Goal: Information Seeking & Learning: Learn about a topic

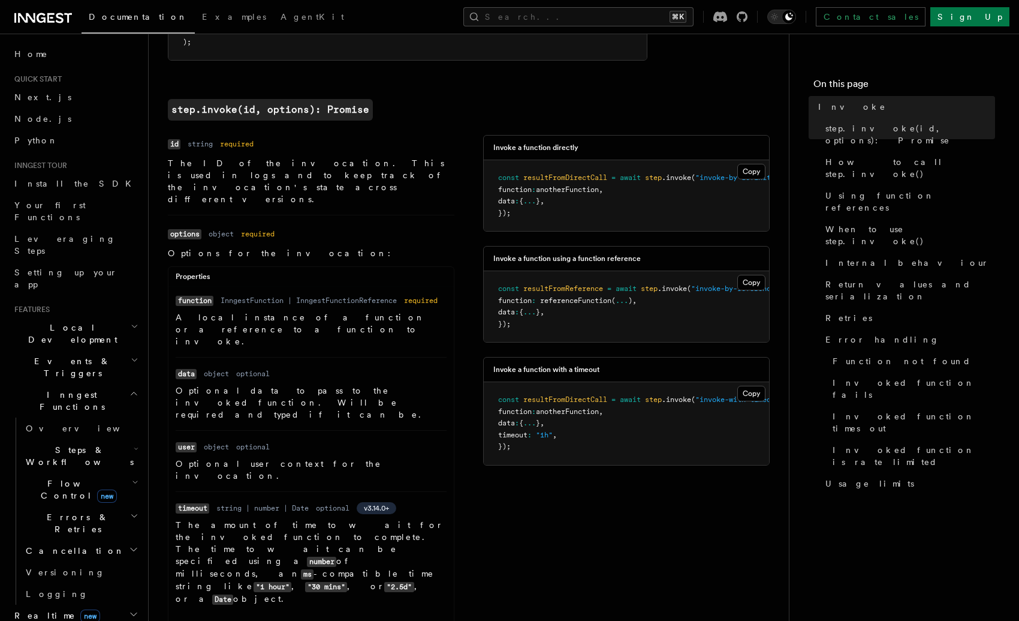
scroll to position [400, 0]
click at [110, 439] on h2 "Steps & Workflows" at bounding box center [81, 456] width 120 height 34
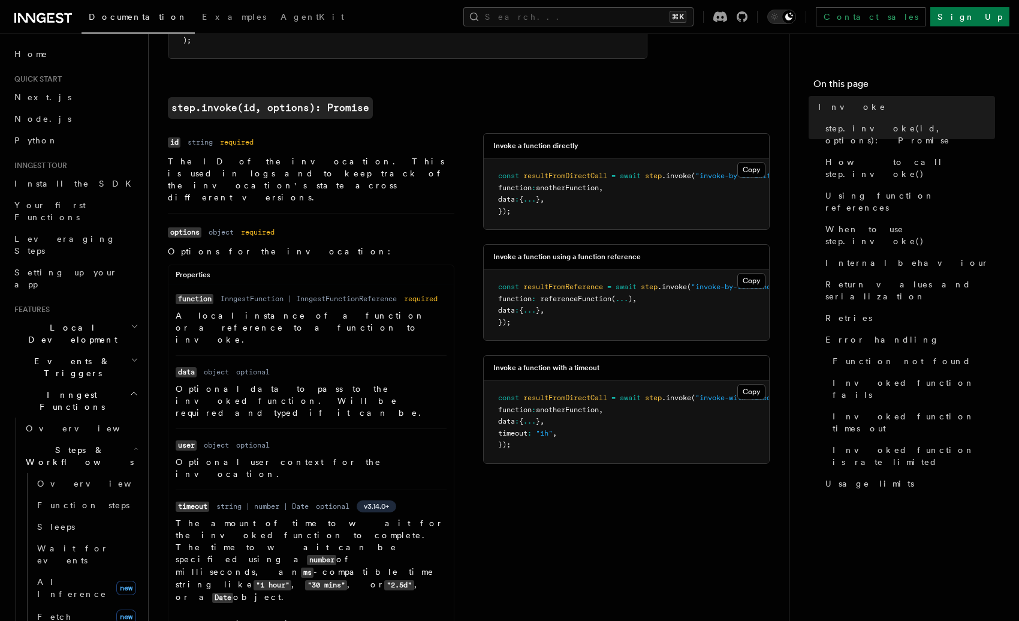
click at [112, 439] on h2 "Steps & Workflows" at bounding box center [81, 456] width 120 height 34
click at [119, 350] on h2 "Events & Triggers" at bounding box center [75, 367] width 131 height 34
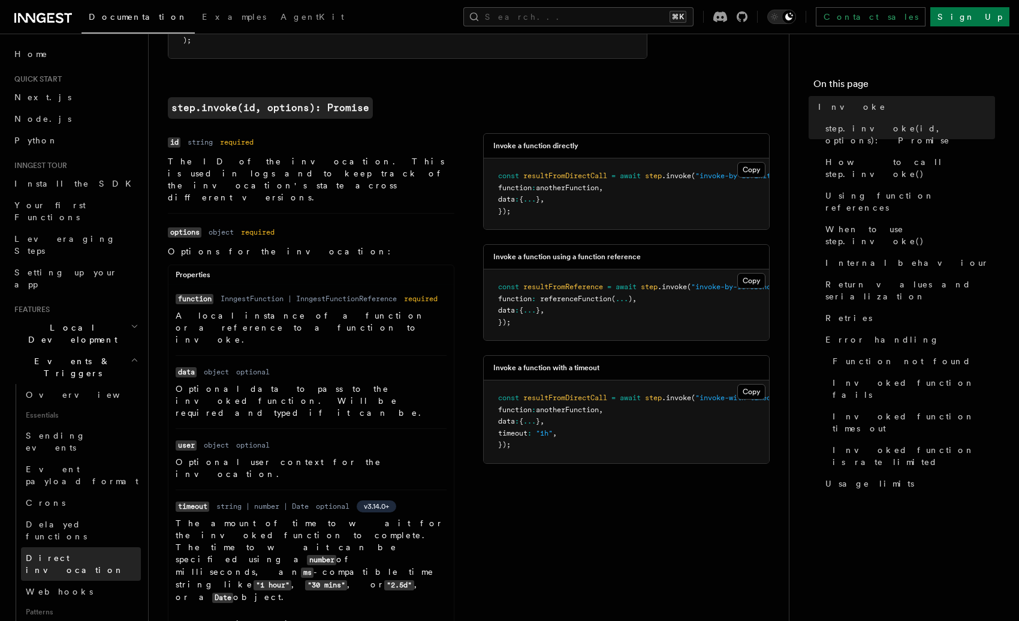
click at [74, 553] on span "Direct invocation" at bounding box center [75, 564] width 98 height 22
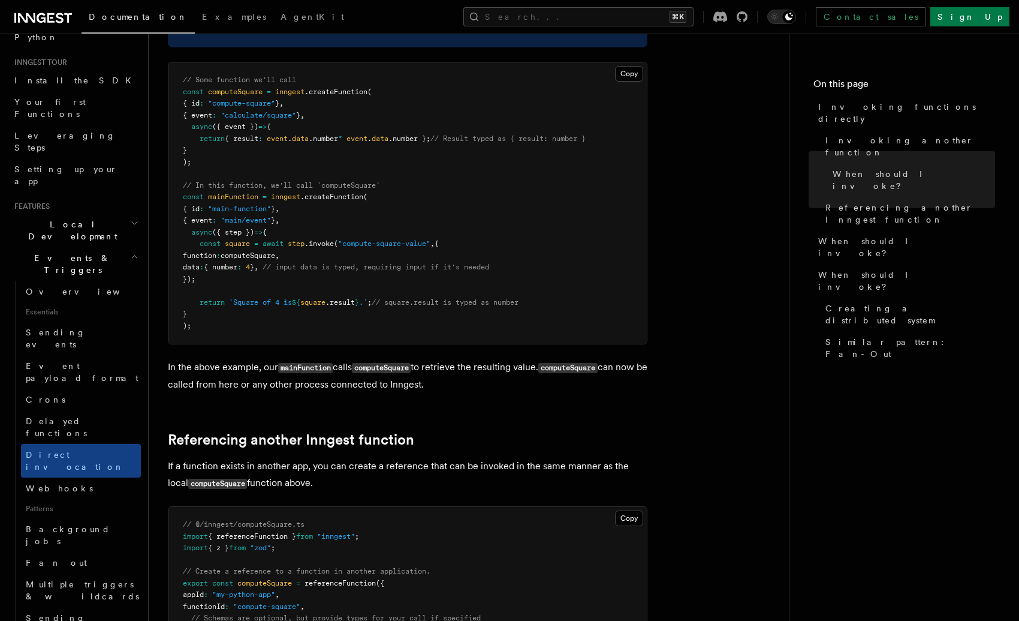
scroll to position [283, 0]
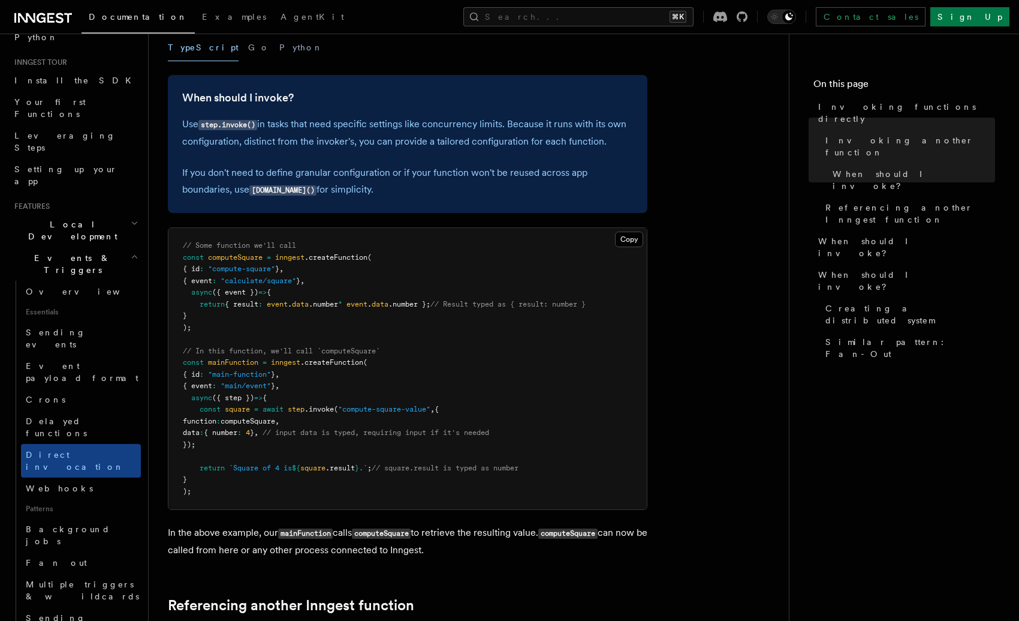
drag, startPoint x: 237, startPoint y: 444, endPoint x: 176, endPoint y: 410, distance: 70.9
click at [176, 410] on pre "// Some function we'll call const computeSquare = inngest .createFunction ( { i…" at bounding box center [408, 368] width 479 height 281
copy code "const square = await step .invoke ( "compute-square-value" , { function : compu…"
click at [691, 19] on button "Search... ⌘K" at bounding box center [579, 16] width 230 height 19
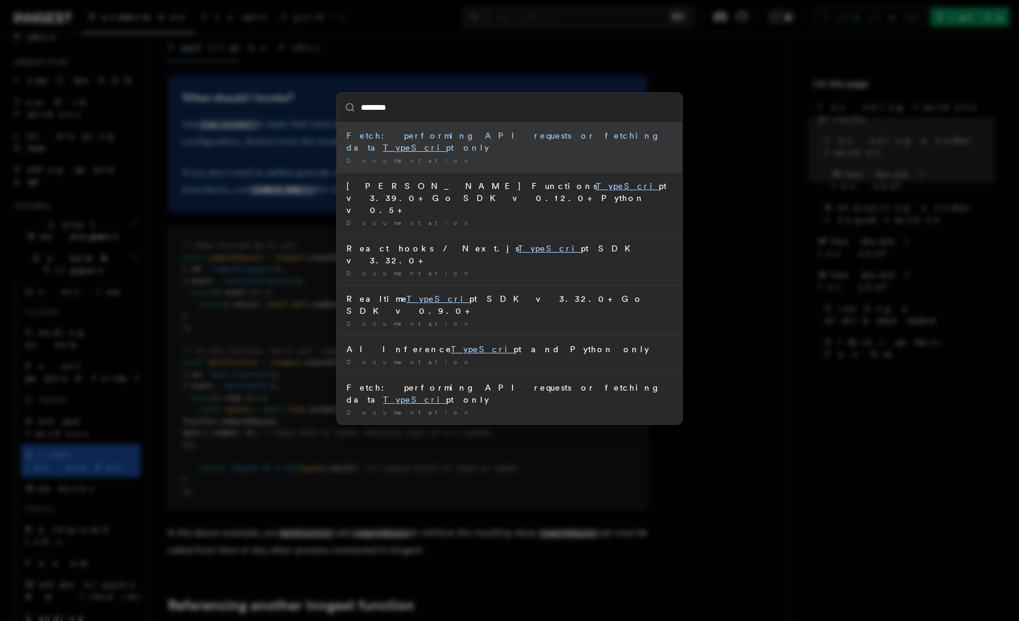
type input "*"
type input "*****"
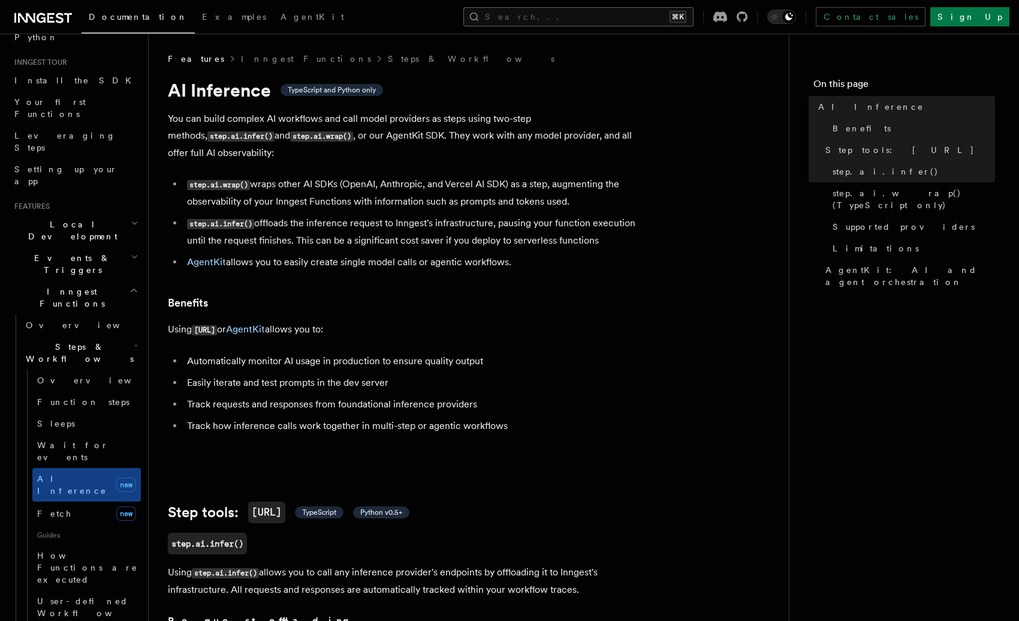
click at [607, 14] on button "Search... ⌘K" at bounding box center [579, 16] width 230 height 19
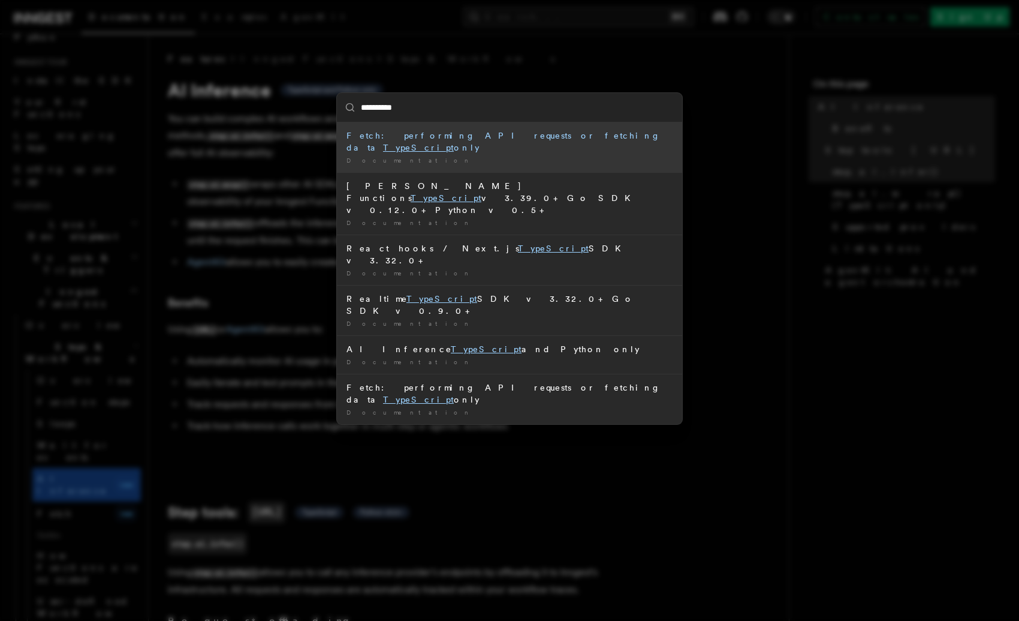
type input "**********"
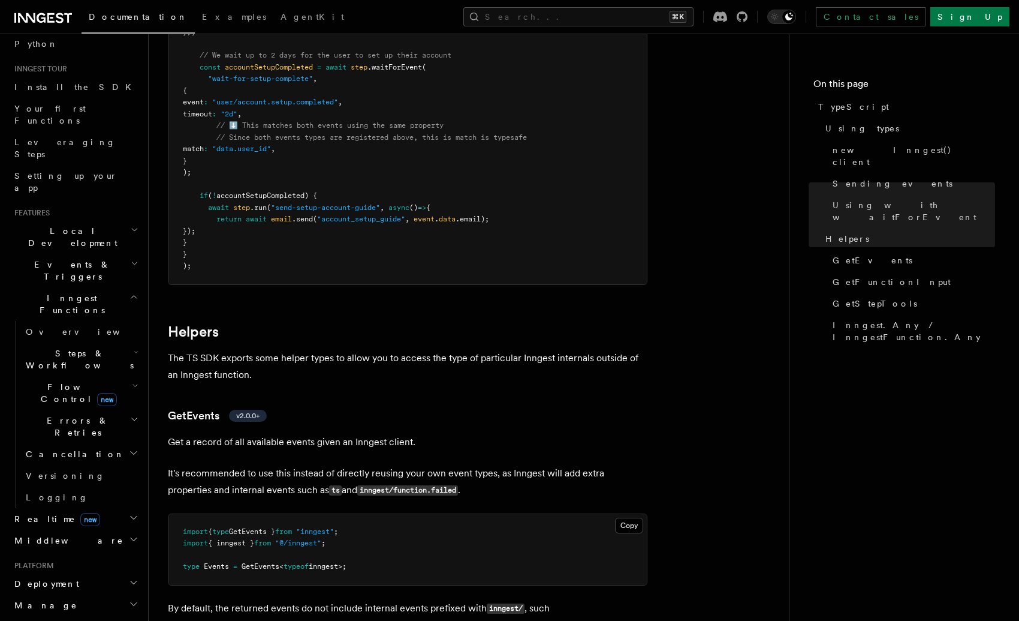
scroll to position [1929, 0]
